Goal: Information Seeking & Learning: Learn about a topic

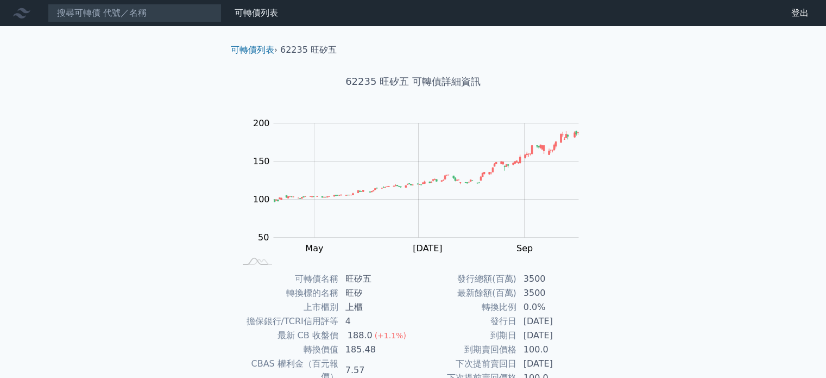
scroll to position [109, 0]
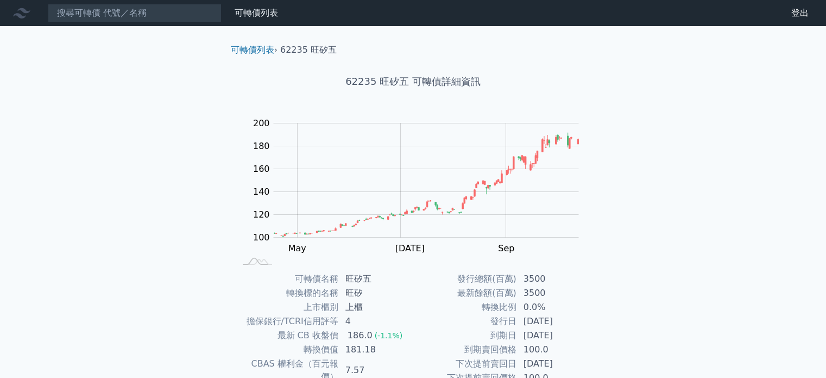
scroll to position [109, 0]
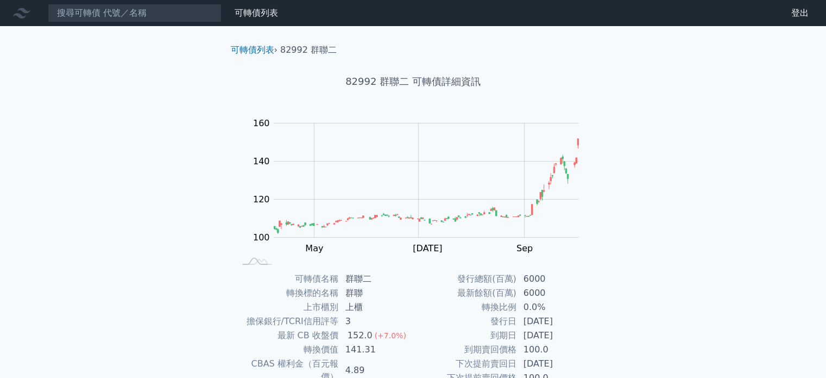
scroll to position [109, 0]
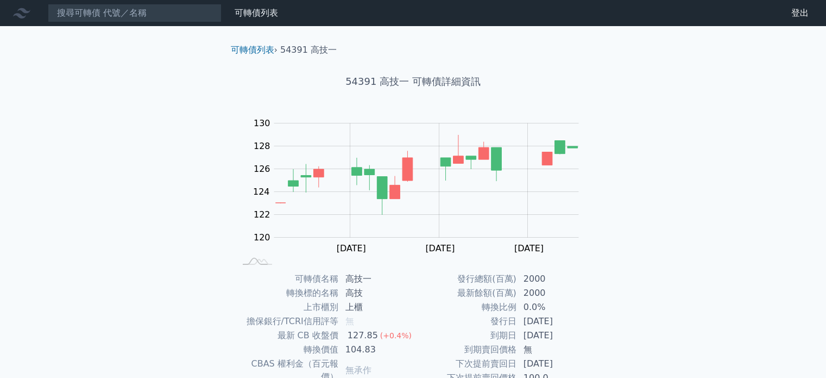
scroll to position [109, 0]
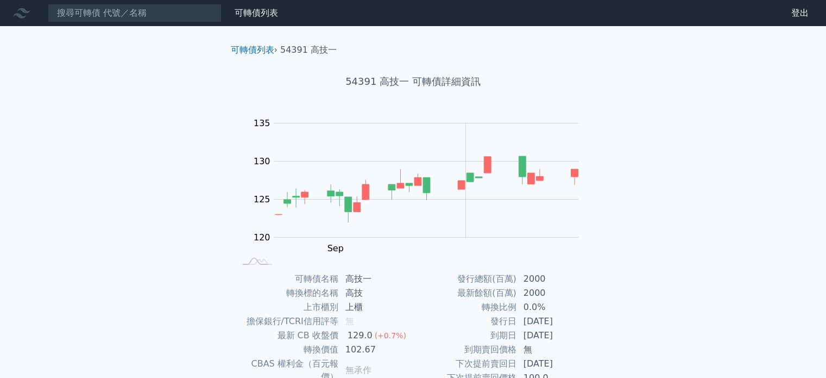
scroll to position [109, 0]
